Goal: Task Accomplishment & Management: Complete application form

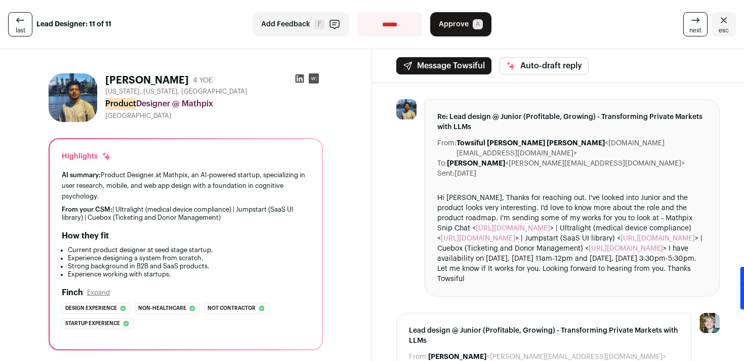
click at [691, 26] on icon at bounding box center [695, 20] width 12 height 12
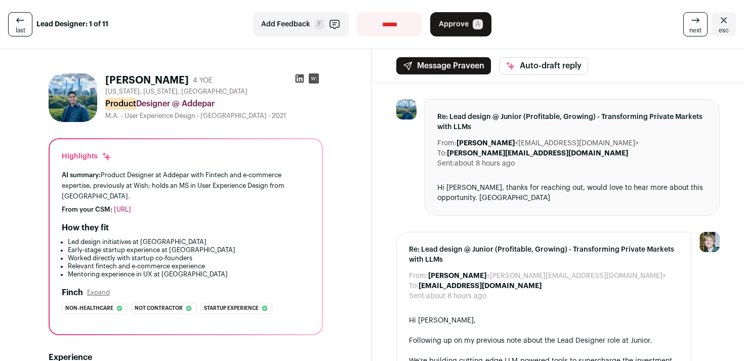
click at [684, 23] on link "next" at bounding box center [695, 24] width 24 height 24
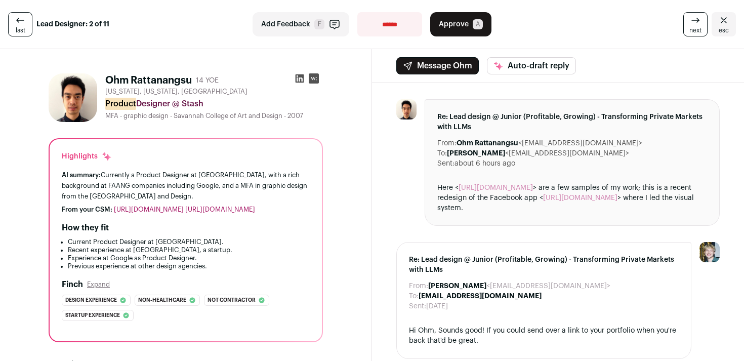
click at [184, 206] on link "[URL][DOMAIN_NAME]" at bounding box center [149, 209] width 70 height 7
click at [440, 25] on span "Approve" at bounding box center [454, 24] width 30 height 10
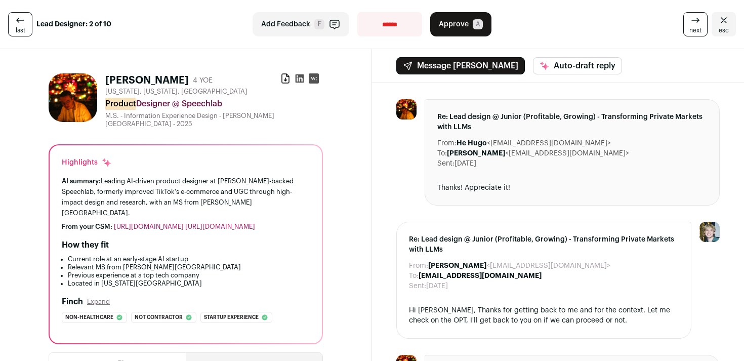
click at [297, 79] on icon at bounding box center [299, 78] width 10 height 10
click at [185, 225] on link "https://www.figma.com/deck/20v963ZYy9m71Lfiwyj44O/deck---hugo?node-id=2018-1424…" at bounding box center [220, 226] width 70 height 7
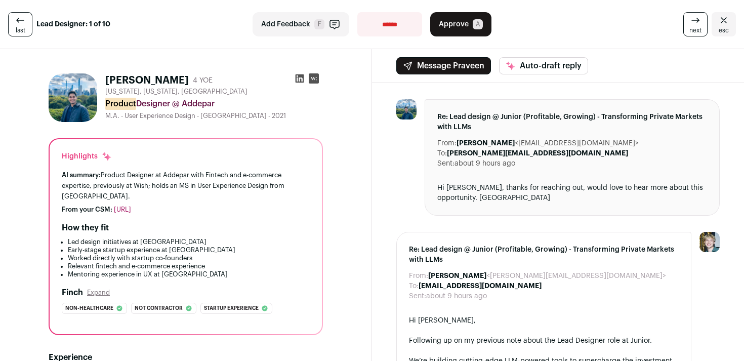
click at [696, 23] on icon at bounding box center [695, 20] width 12 height 12
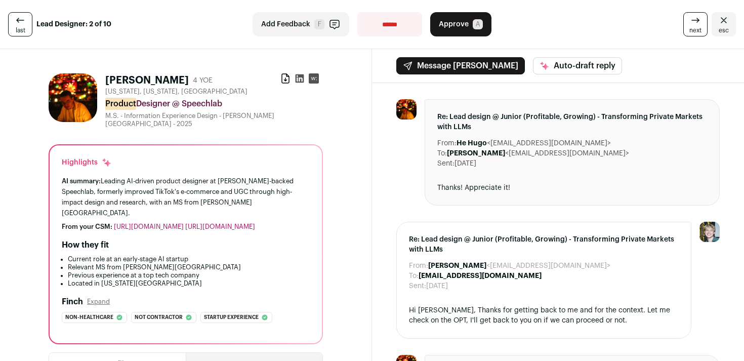
click at [459, 22] on span "Approve" at bounding box center [454, 24] width 30 height 10
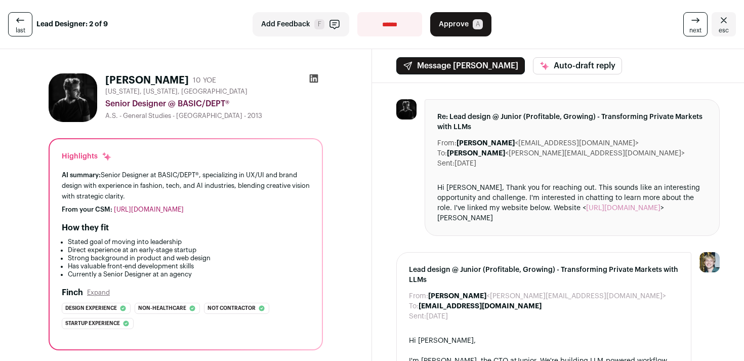
click at [313, 81] on icon at bounding box center [314, 78] width 10 height 10
click at [687, 21] on link "next" at bounding box center [695, 24] width 24 height 24
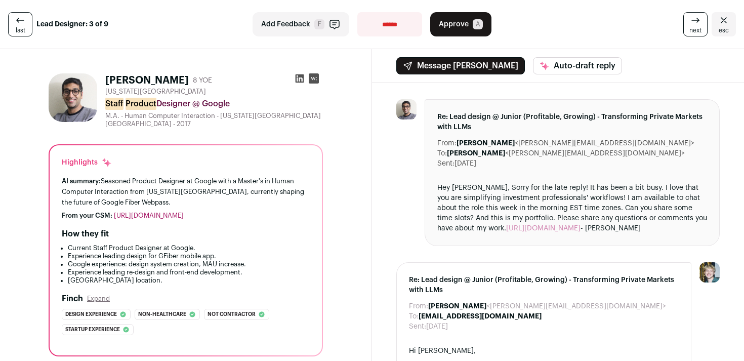
click at [300, 75] on icon at bounding box center [299, 78] width 9 height 9
click at [691, 24] on icon at bounding box center [695, 20] width 12 height 12
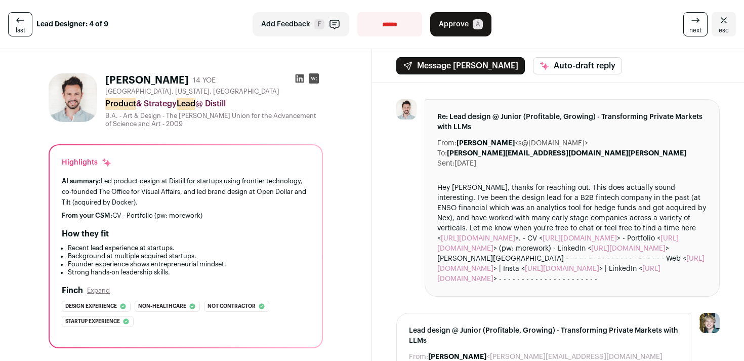
click at [300, 76] on icon at bounding box center [299, 78] width 9 height 9
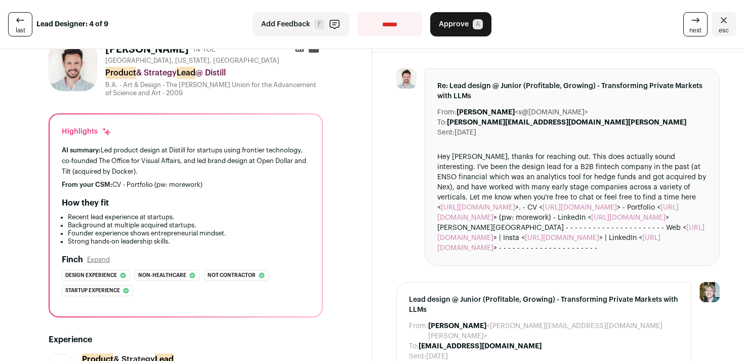
scroll to position [31, 0]
click at [187, 183] on div "From your CSM: CV - Portfolio (pw: morework)" at bounding box center [186, 184] width 248 height 8
copy div "morework"
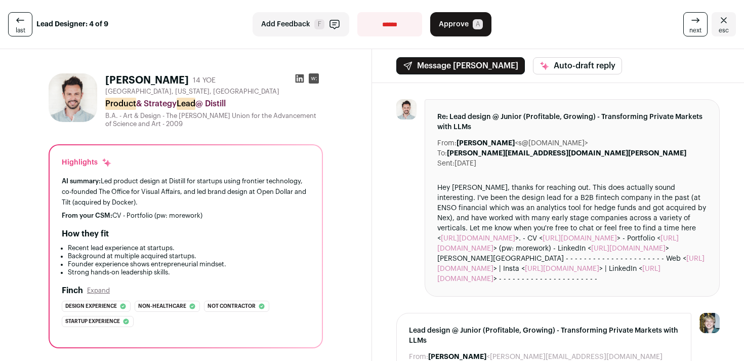
click at [478, 253] on div "Hey Nico, thanks for reaching out. This does actually sound interesting. I've b…" at bounding box center [572, 233] width 270 height 101
click at [552, 242] on link "https://www.dropbox.com/scl/fi/0cx16svodexz1vpzuh4f1/SaschaMombartz-CV-2025.pdf…" at bounding box center [579, 238] width 74 height 7
click at [526, 252] on link "https://www.mombartz.com/more-work" at bounding box center [557, 243] width 241 height 17
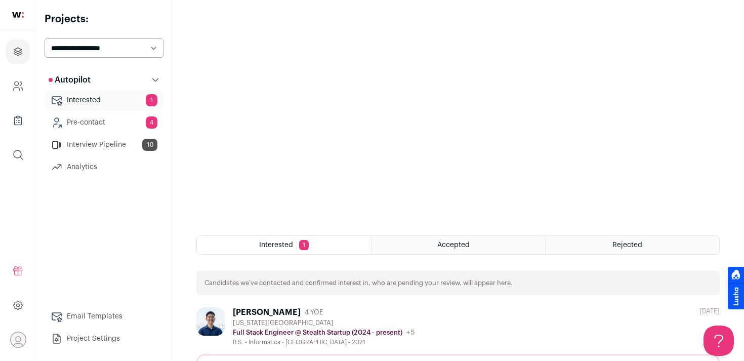
scroll to position [195, 0]
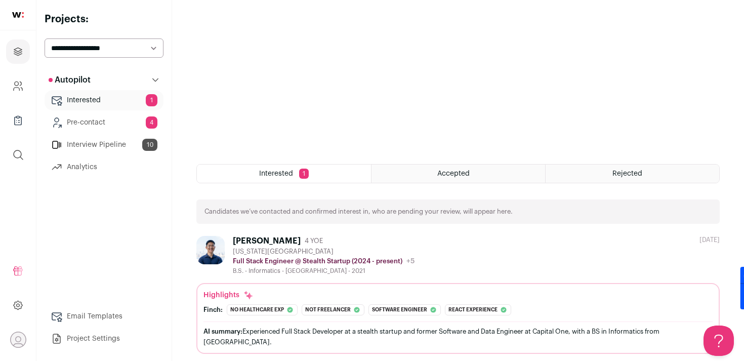
click at [254, 240] on div "Haiming Wu" at bounding box center [267, 241] width 68 height 10
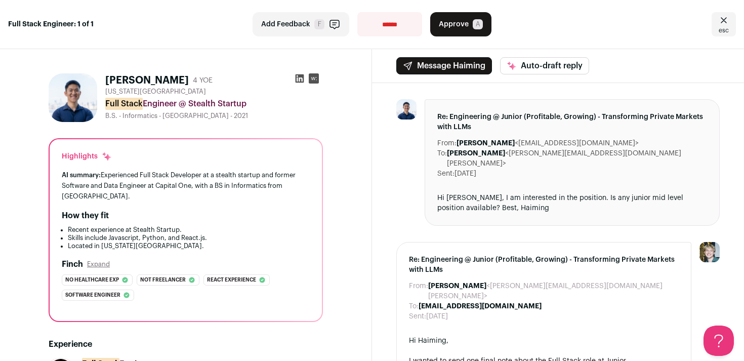
click at [463, 25] on span "Approve" at bounding box center [454, 24] width 30 height 10
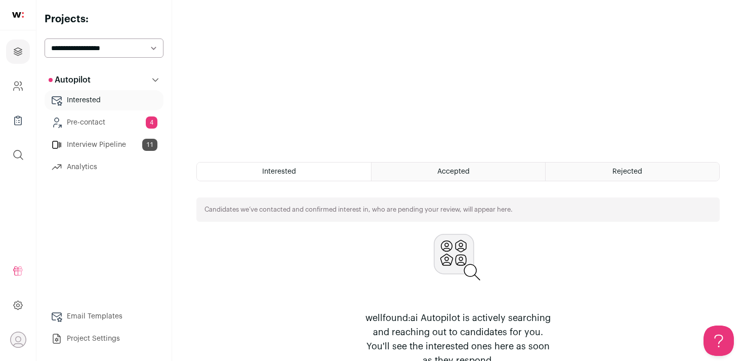
scroll to position [168, 0]
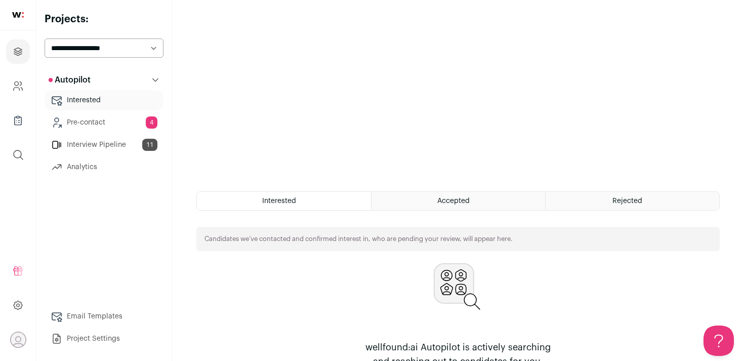
click at [117, 54] on select "**********" at bounding box center [104, 47] width 119 height 19
select select "*****"
click at [45, 38] on select "**********" at bounding box center [104, 47] width 119 height 19
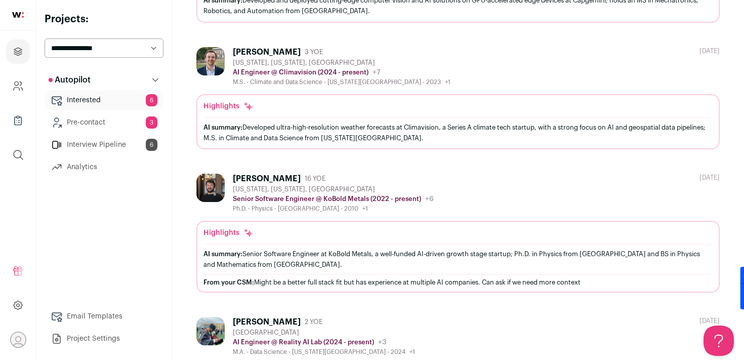
scroll to position [527, 0]
click at [217, 188] on img at bounding box center [210, 187] width 28 height 28
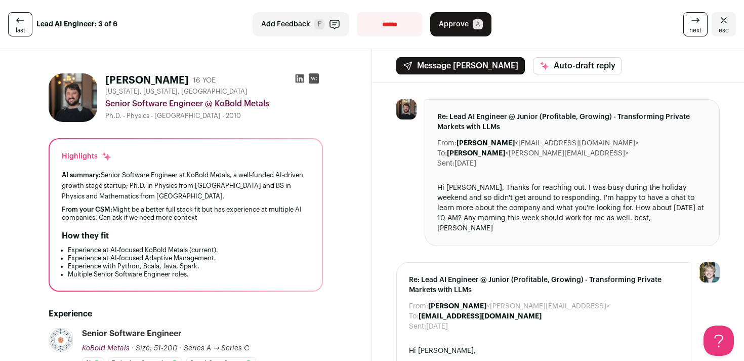
click at [299, 76] on icon at bounding box center [299, 78] width 9 height 9
click at [384, 31] on select "**********" at bounding box center [389, 24] width 65 height 24
select select "**********"
click at [357, 12] on select "**********" at bounding box center [389, 24] width 65 height 24
